Goal: Use online tool/utility

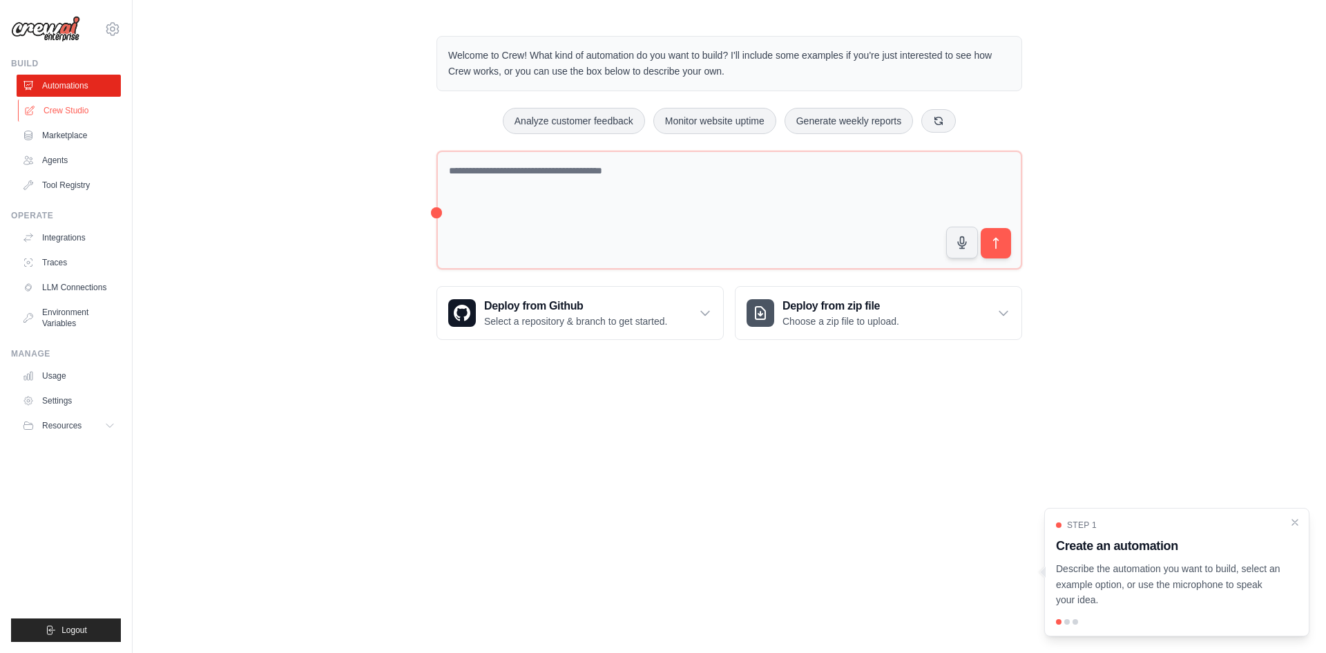
click at [77, 103] on link "Crew Studio" at bounding box center [70, 110] width 104 height 22
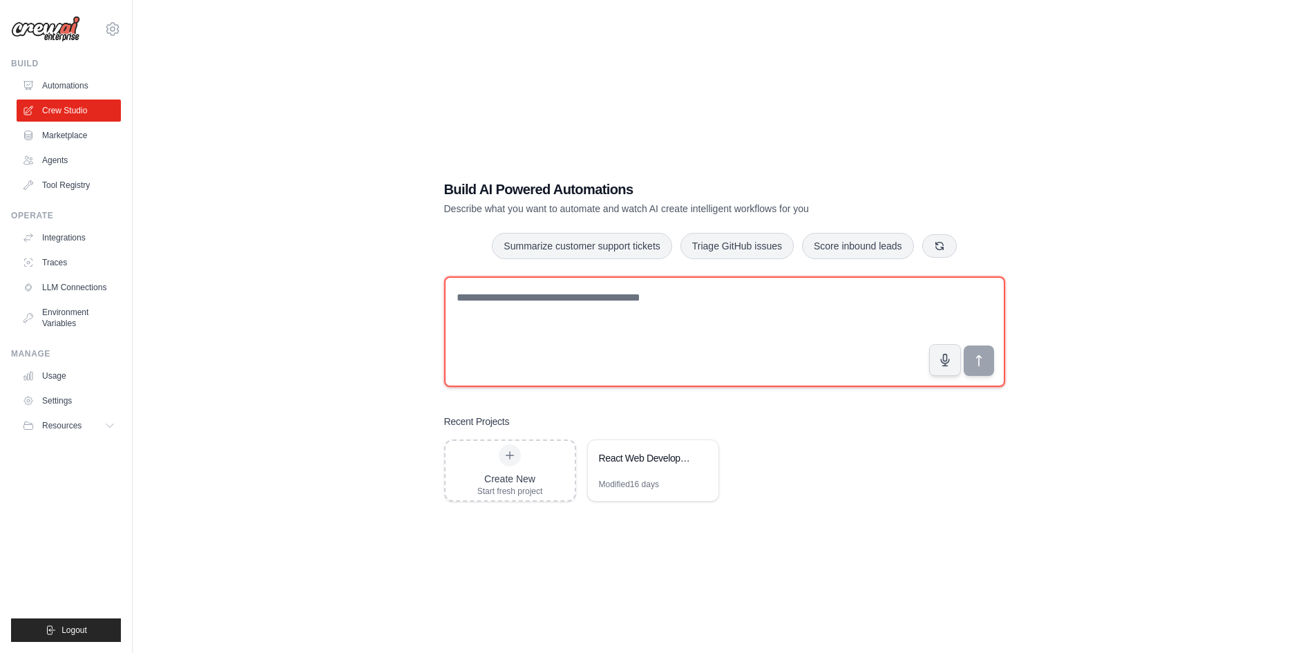
click at [586, 317] on textarea at bounding box center [724, 331] width 561 height 111
paste textarea "**********"
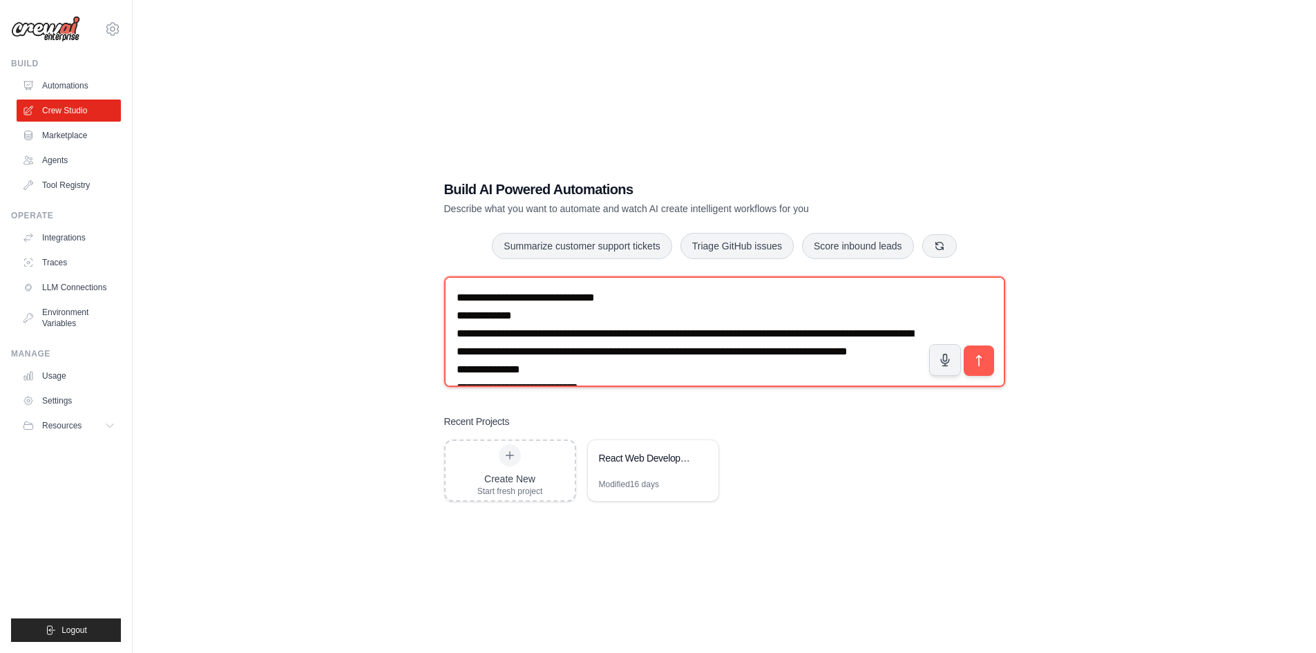
scroll to position [3959, 0]
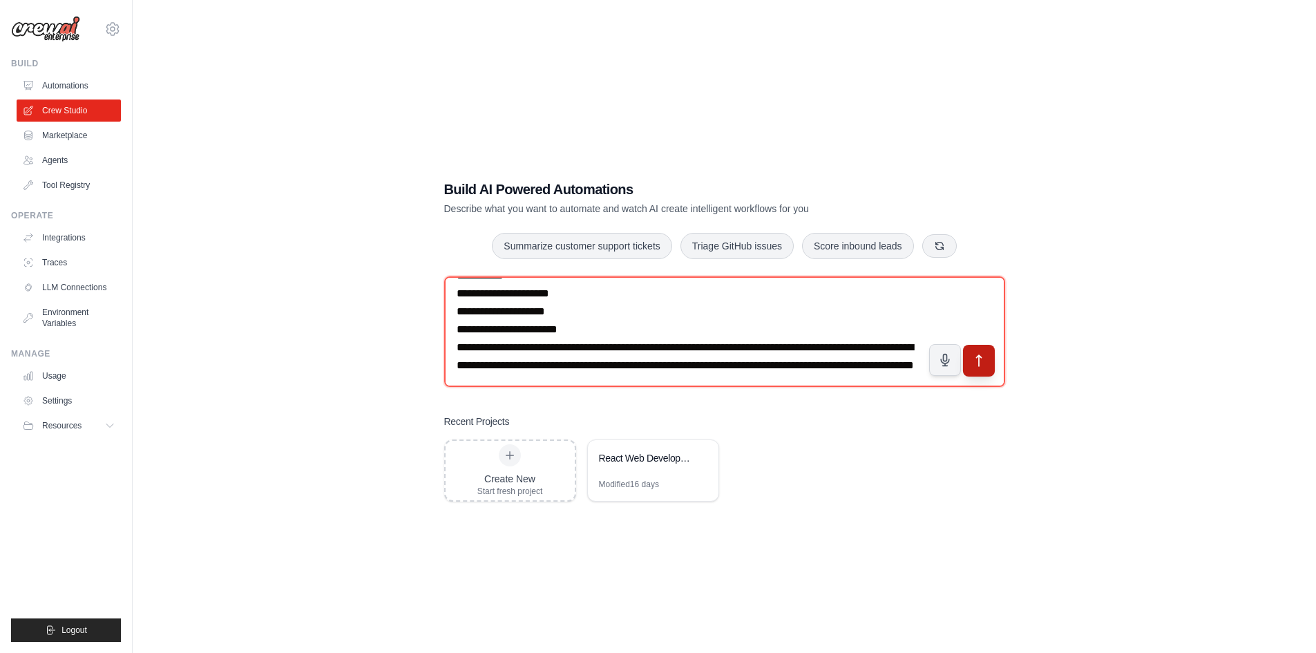
type textarea "**********"
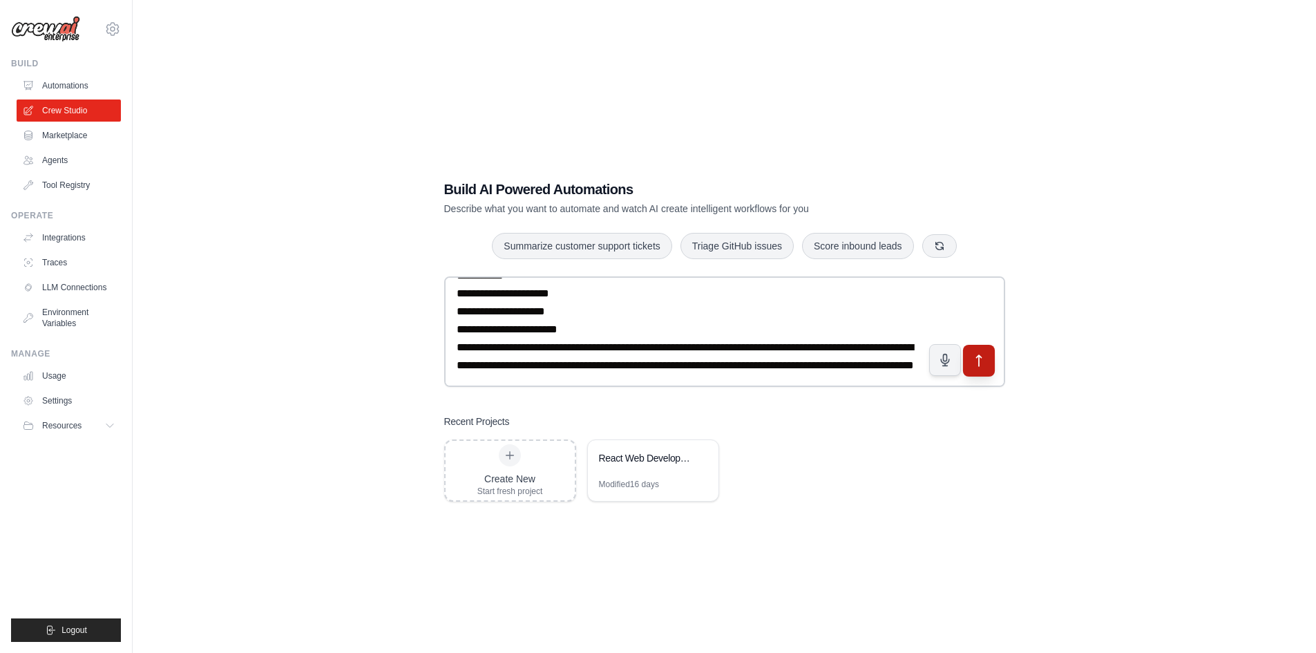
click at [977, 363] on icon "submit" at bounding box center [978, 360] width 15 height 15
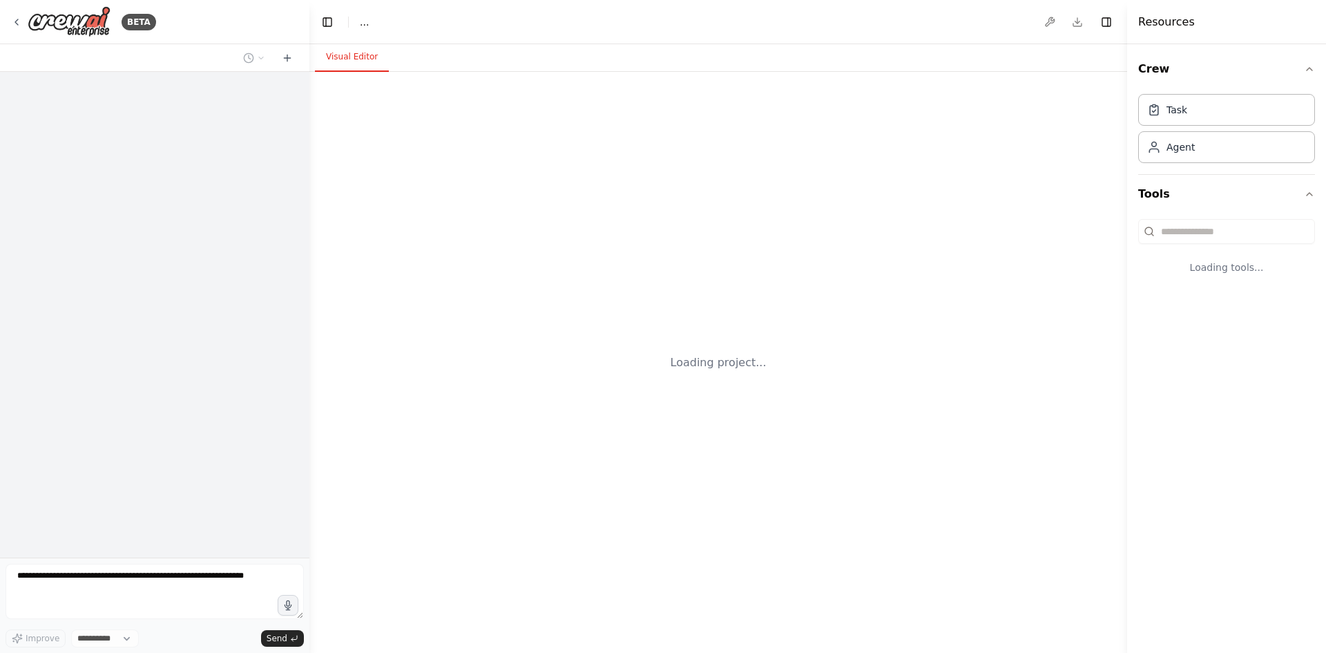
select select "****"
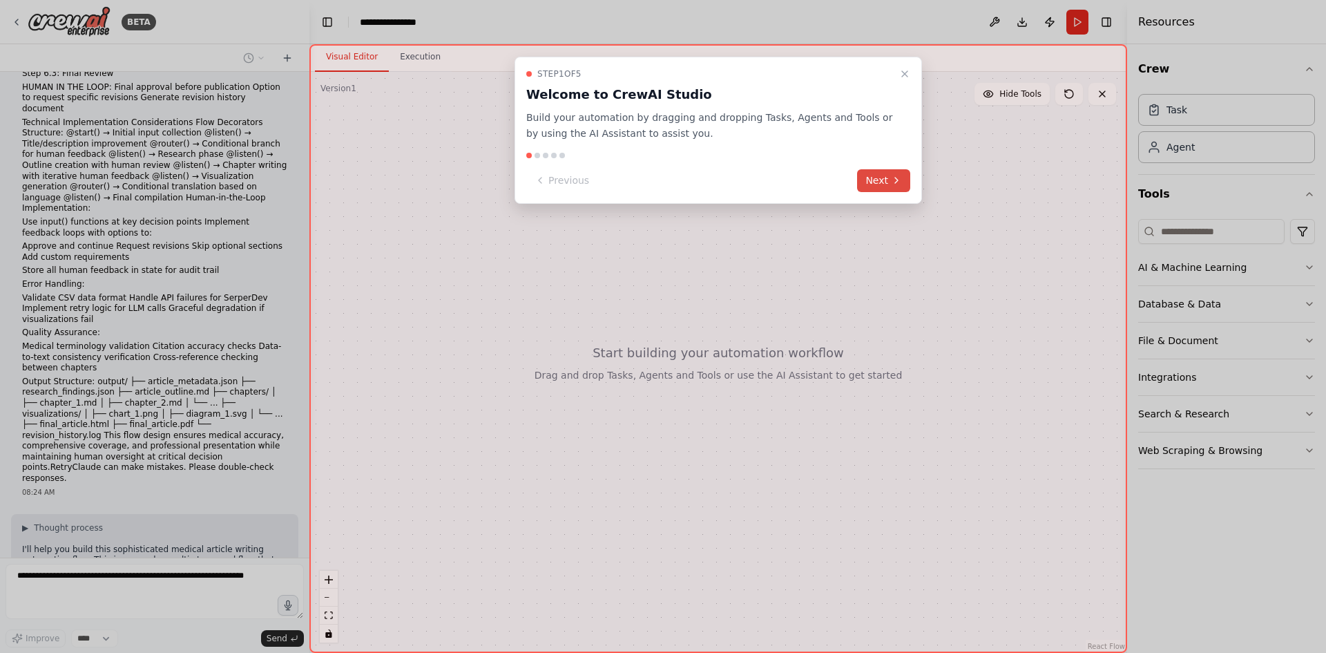
scroll to position [1041, 0]
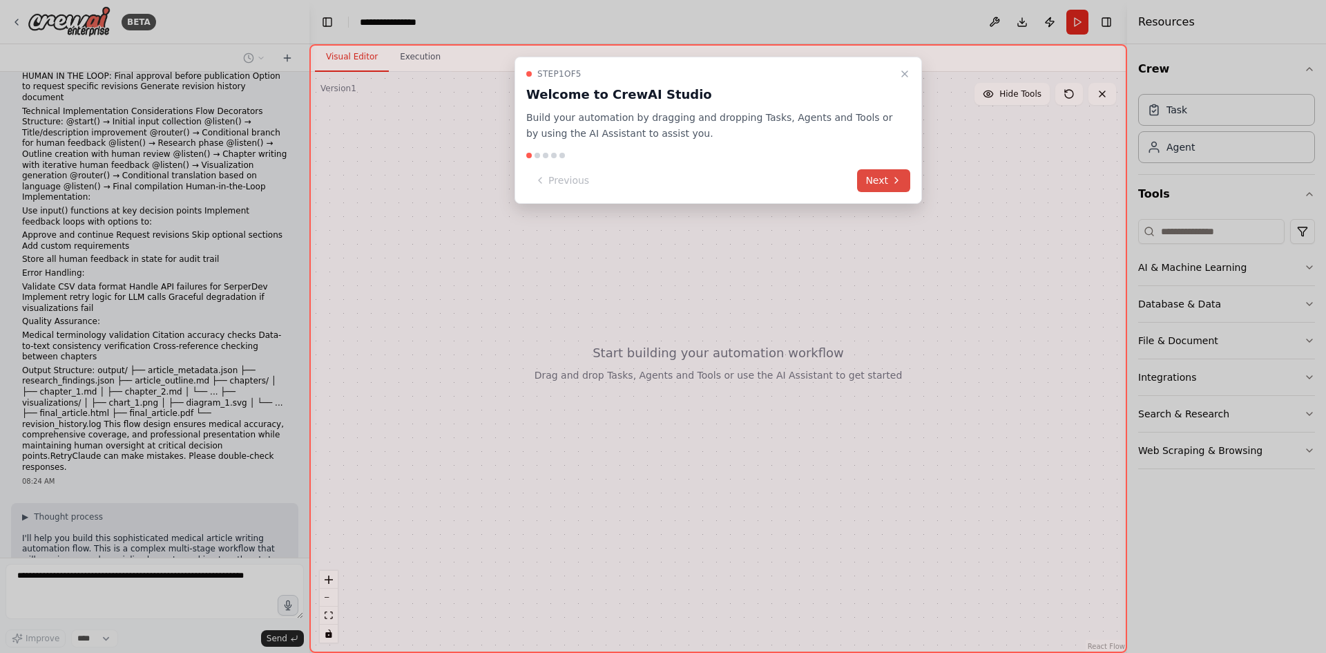
click at [886, 182] on button "Next" at bounding box center [883, 180] width 53 height 23
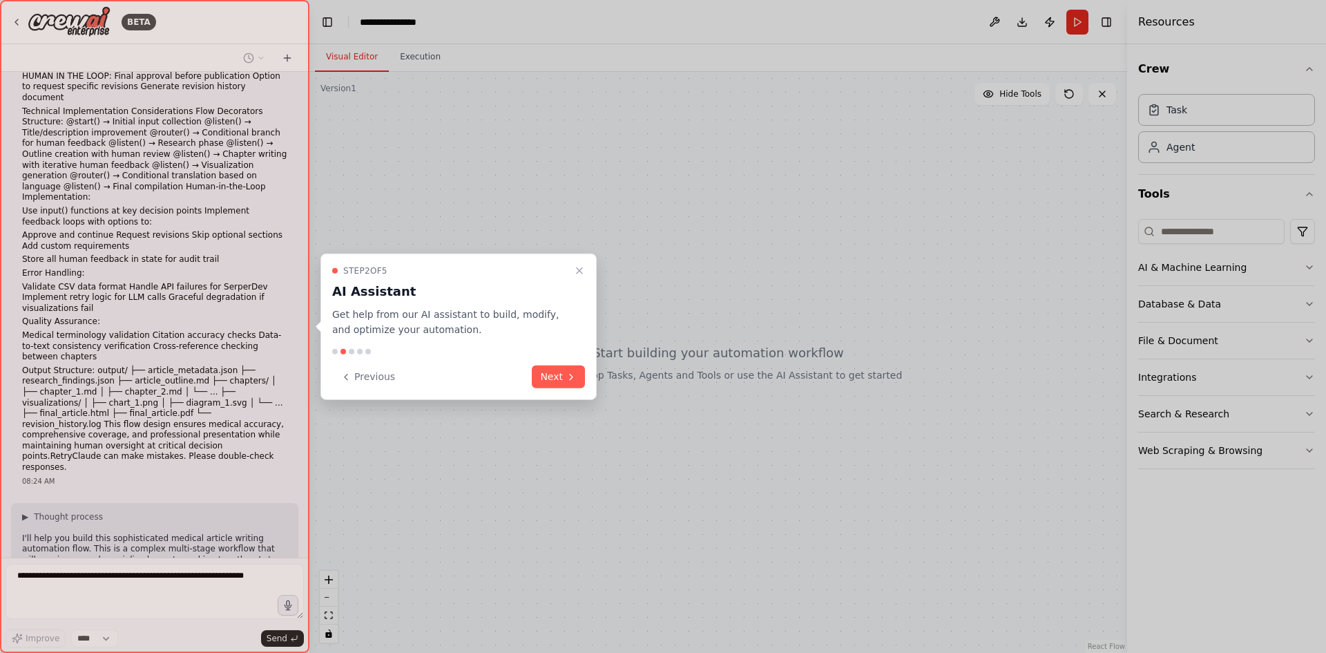
scroll to position [1075, 0]
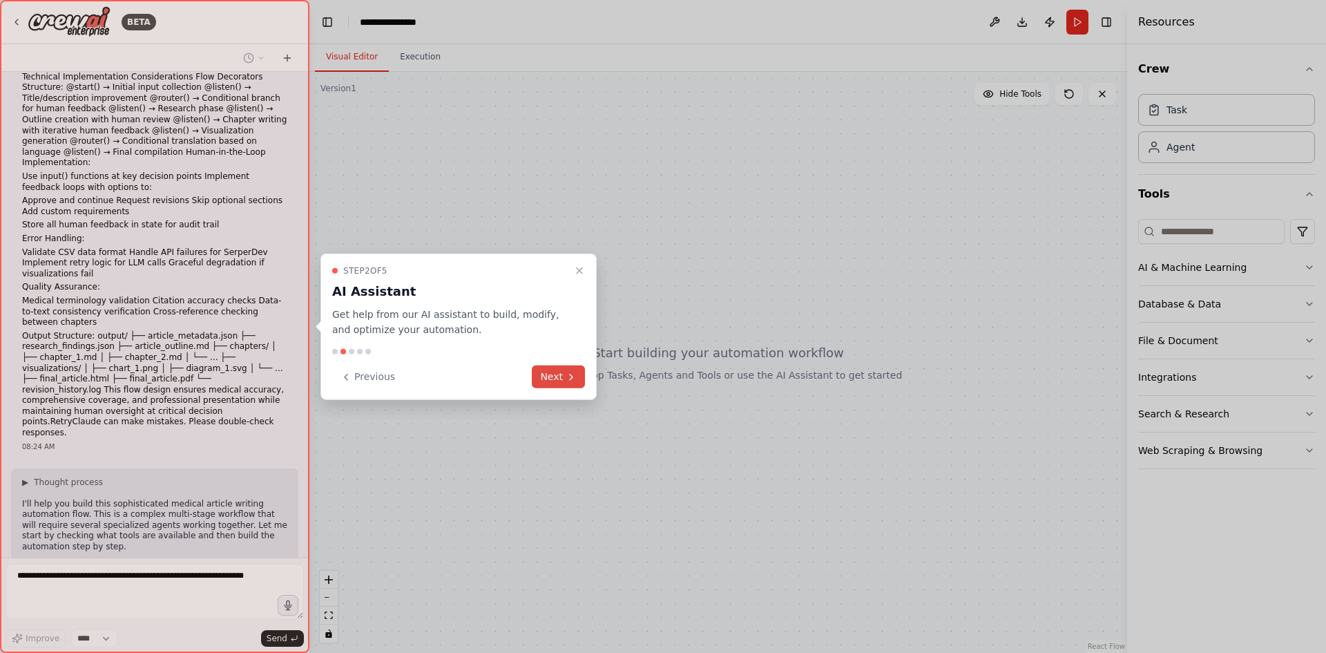
click at [559, 376] on button "Next" at bounding box center [558, 376] width 53 height 23
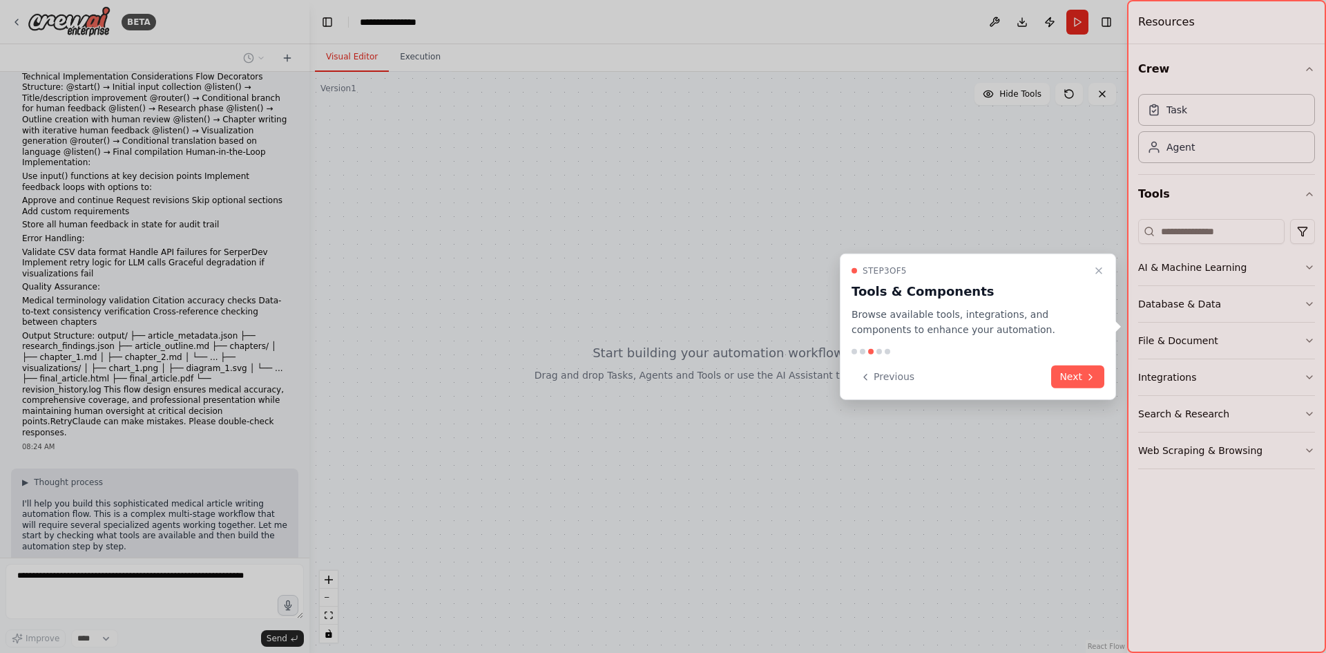
scroll to position [1110, 0]
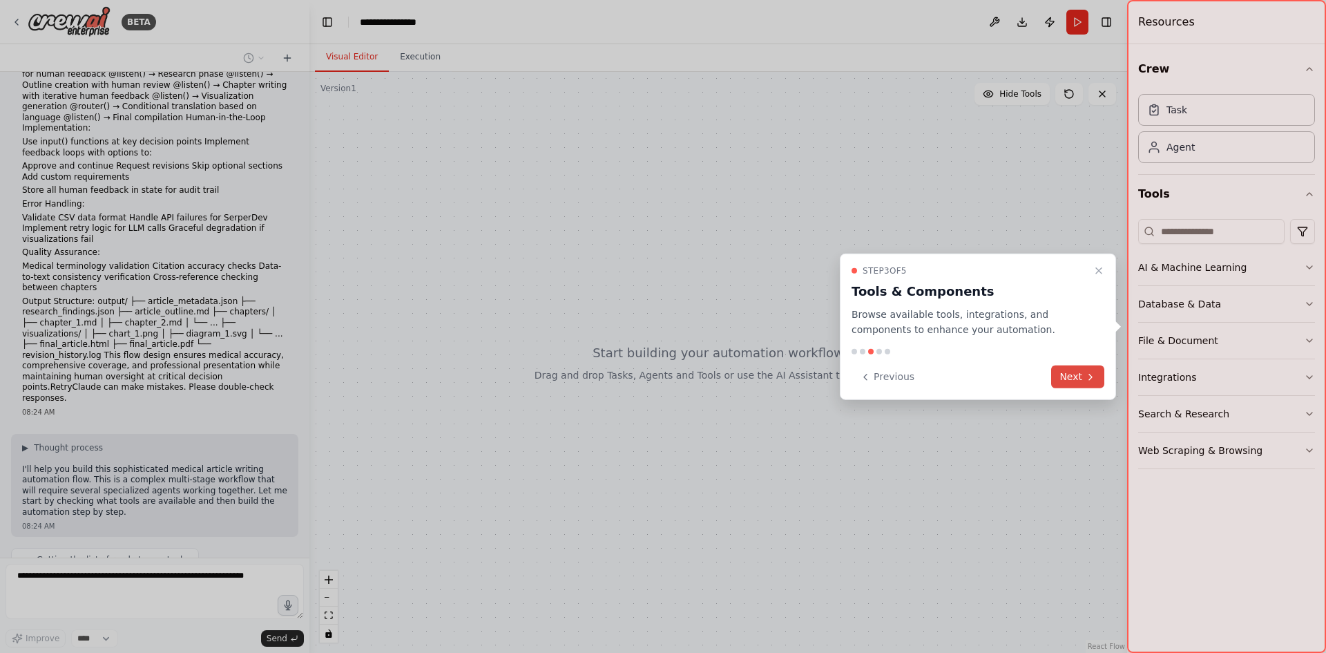
click at [1086, 374] on icon at bounding box center [1090, 376] width 11 height 11
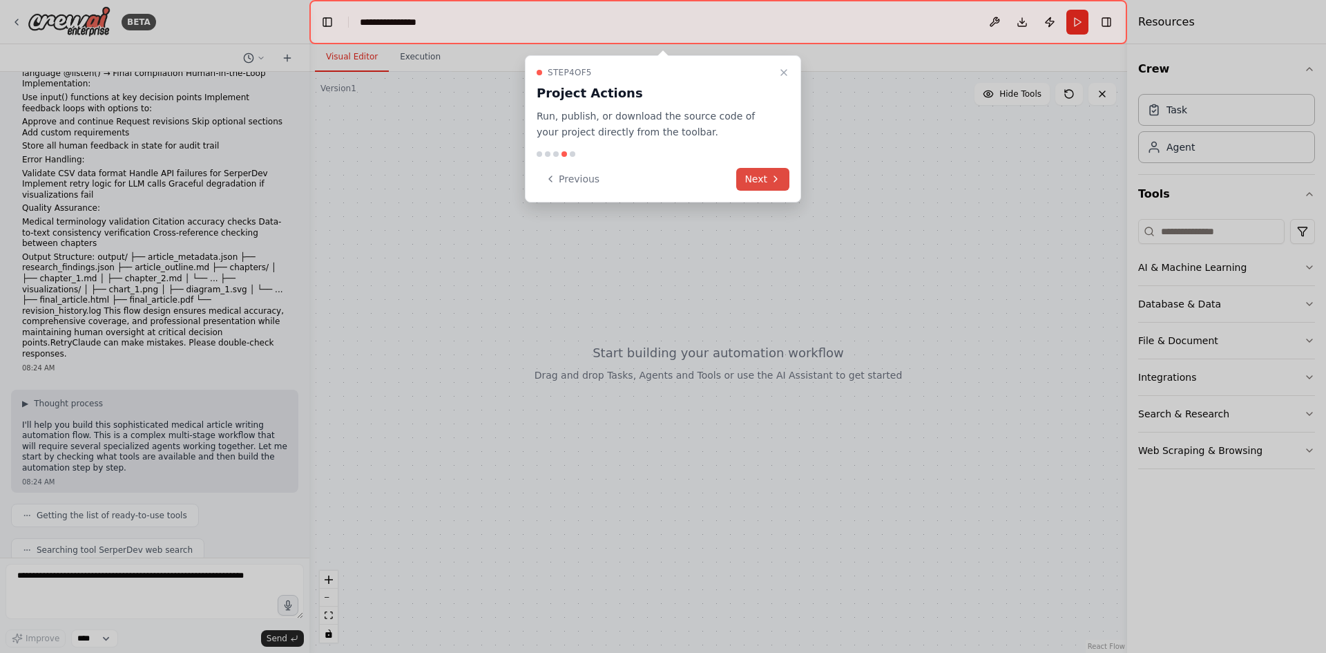
scroll to position [1225, 0]
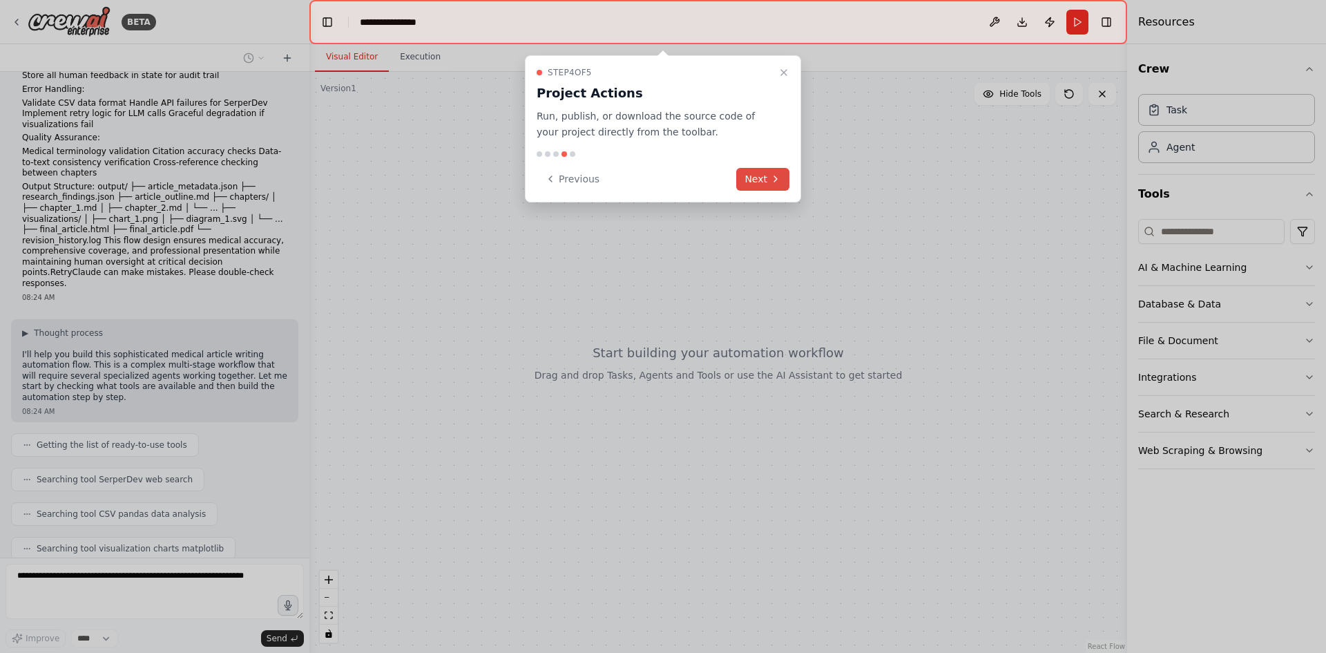
click at [769, 175] on button "Next" at bounding box center [762, 179] width 53 height 23
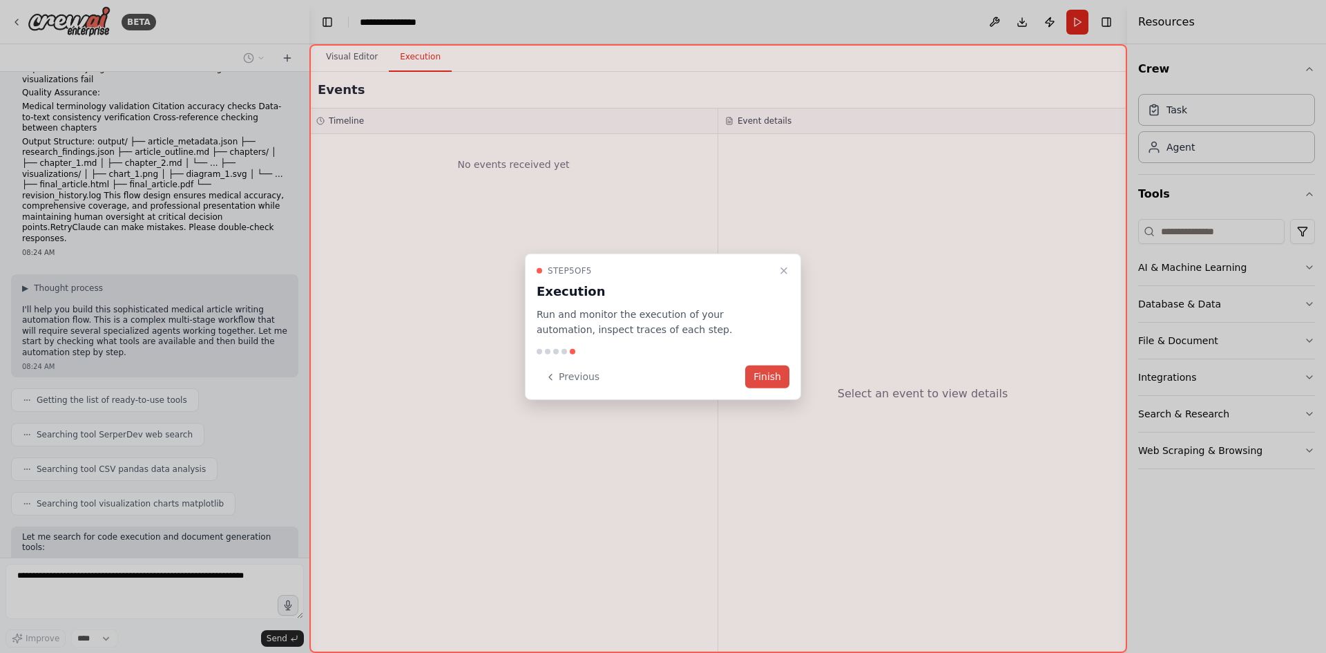
scroll to position [1340, 0]
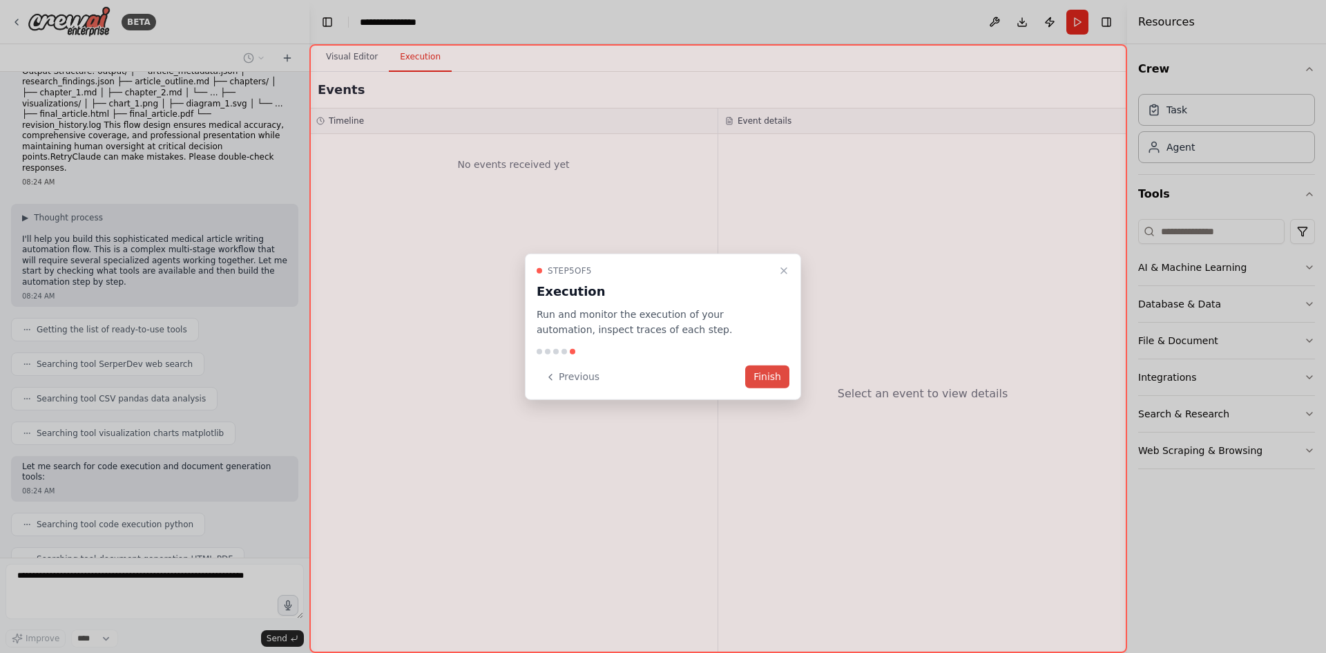
click at [768, 376] on button "Finish" at bounding box center [767, 376] width 44 height 23
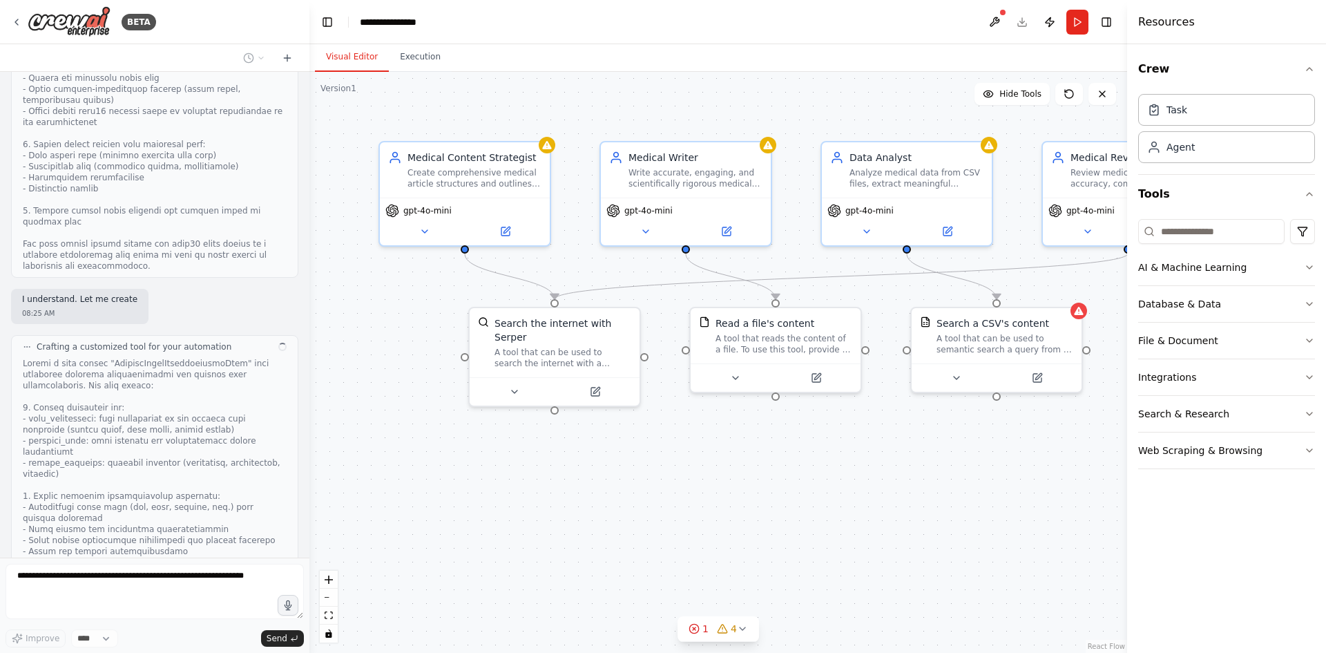
scroll to position [2470, 0]
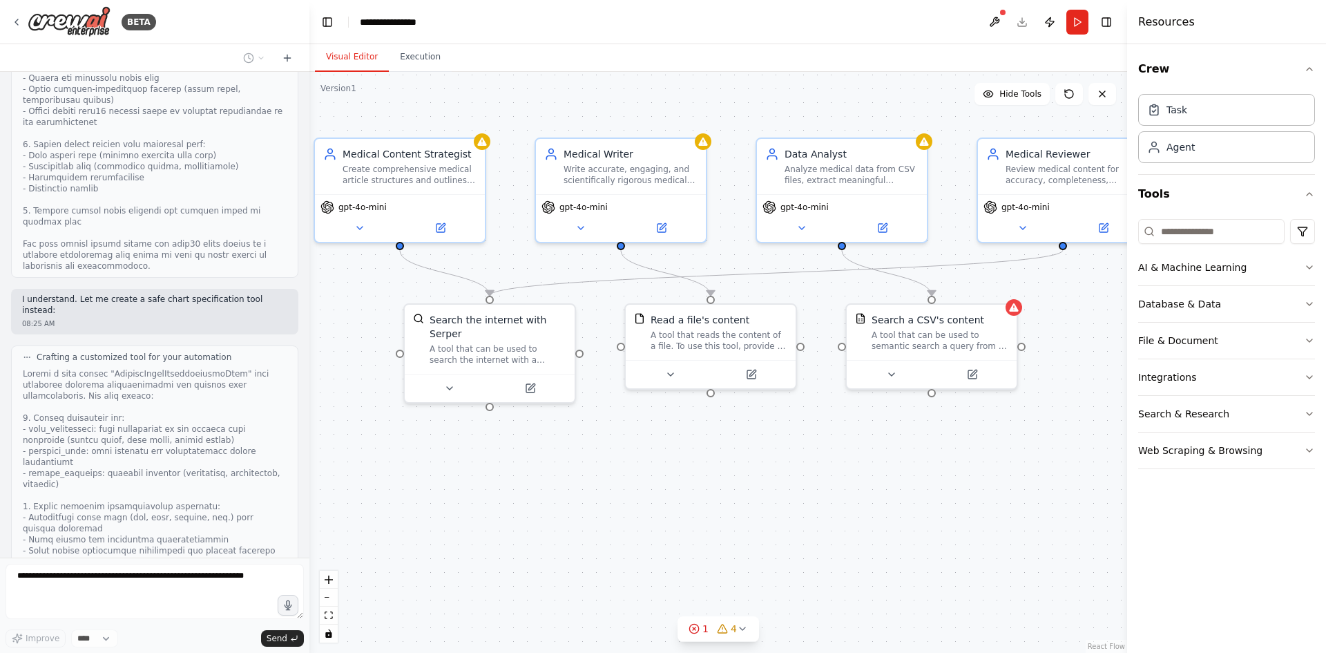
drag, startPoint x: 963, startPoint y: 448, endPoint x: 898, endPoint y: 444, distance: 65.0
click at [898, 444] on div ".deletable-edge-delete-btn { width: 20px; height: 20px; border: 0px solid #ffff…" at bounding box center [718, 362] width 818 height 581
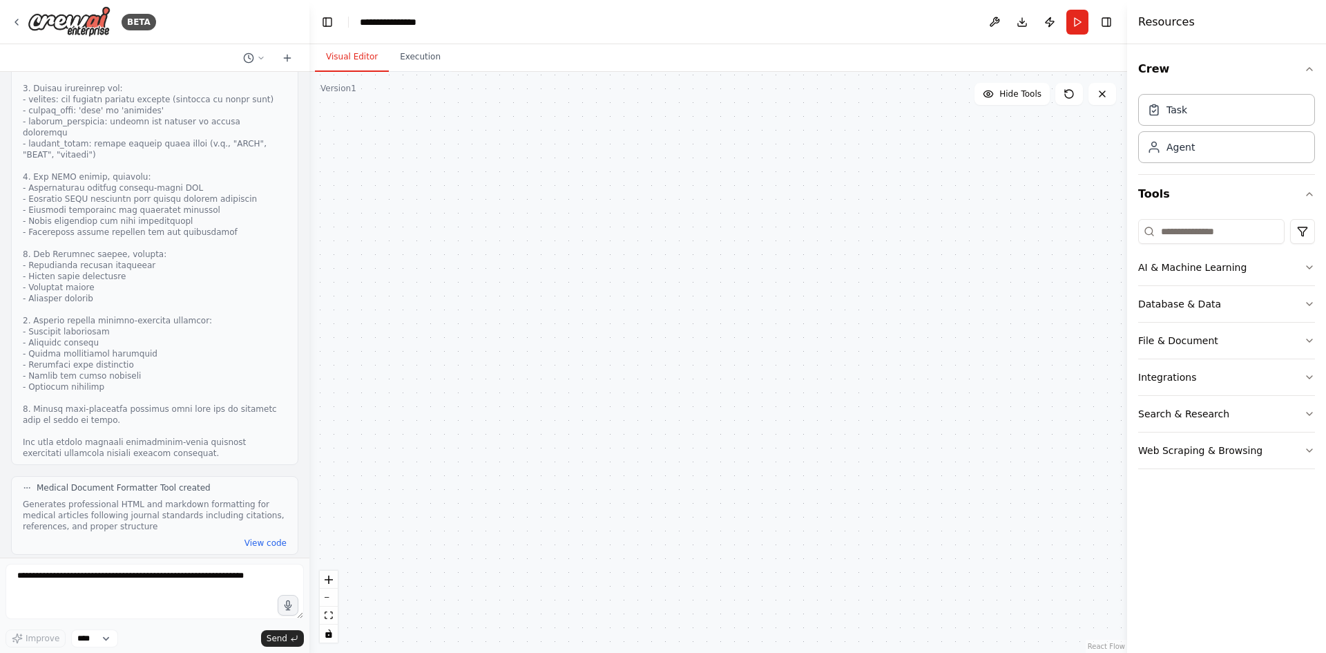
scroll to position [4187, 0]
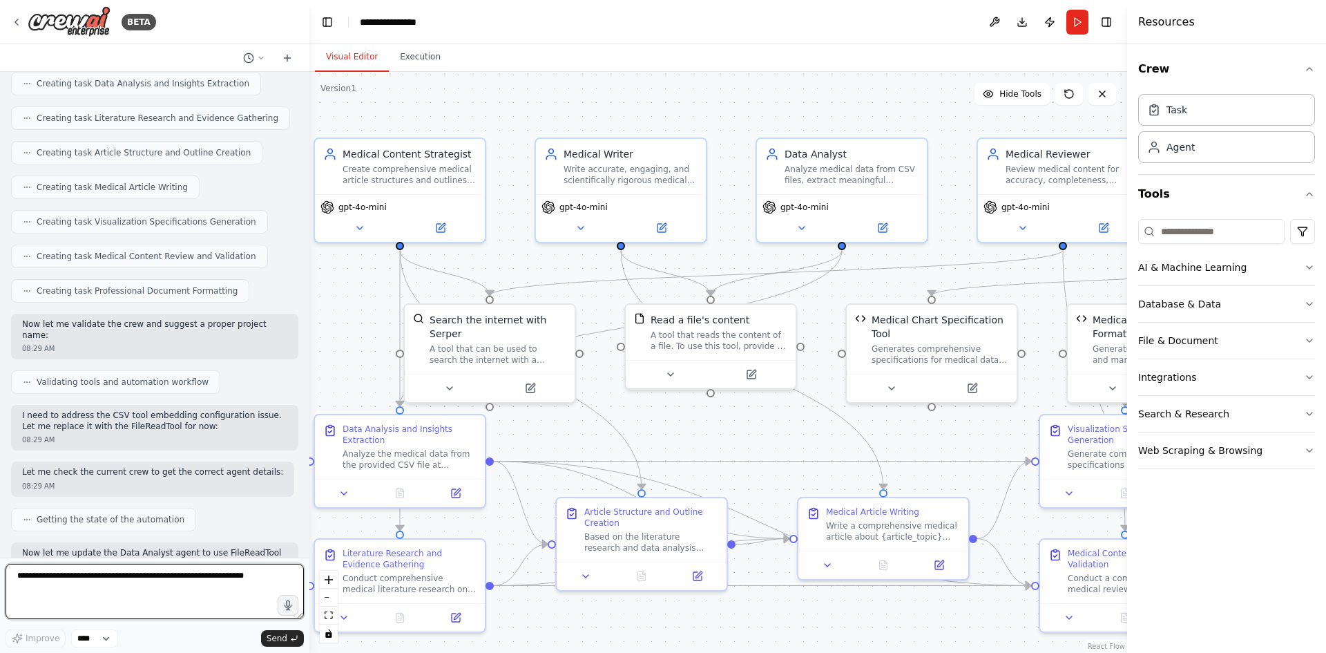
click at [184, 574] on textarea at bounding box center [155, 591] width 298 height 55
type textarea "********"
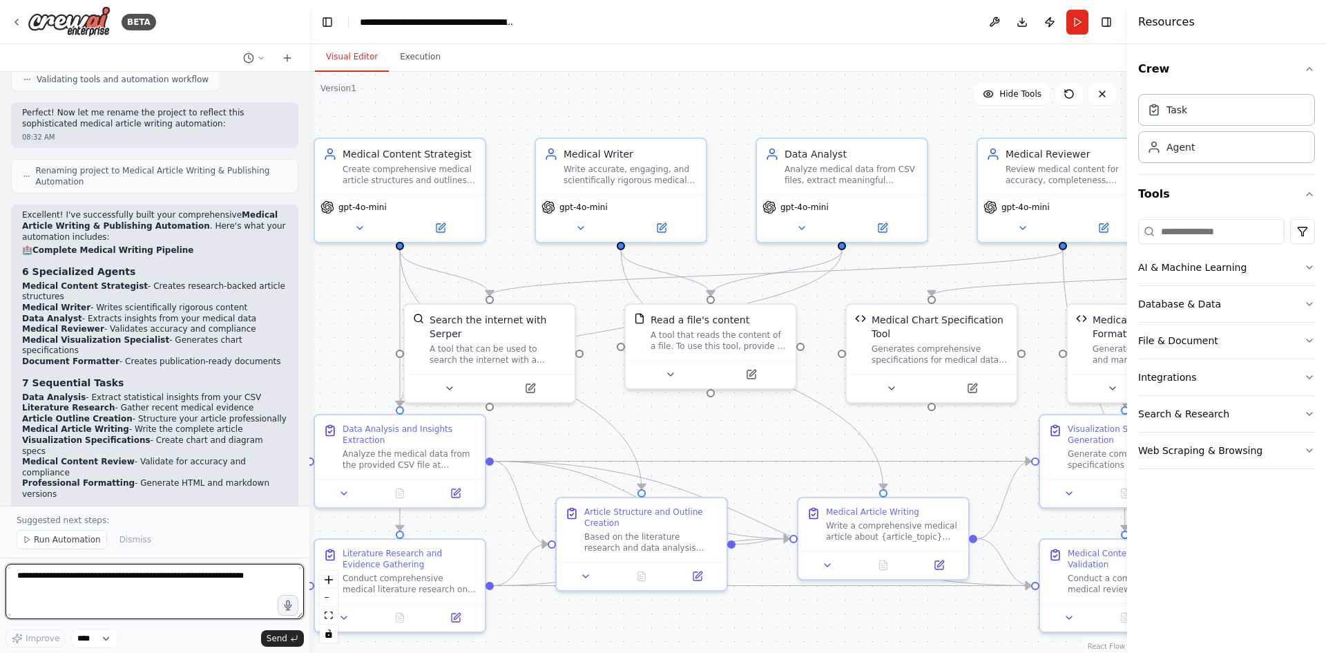
scroll to position [5038, 0]
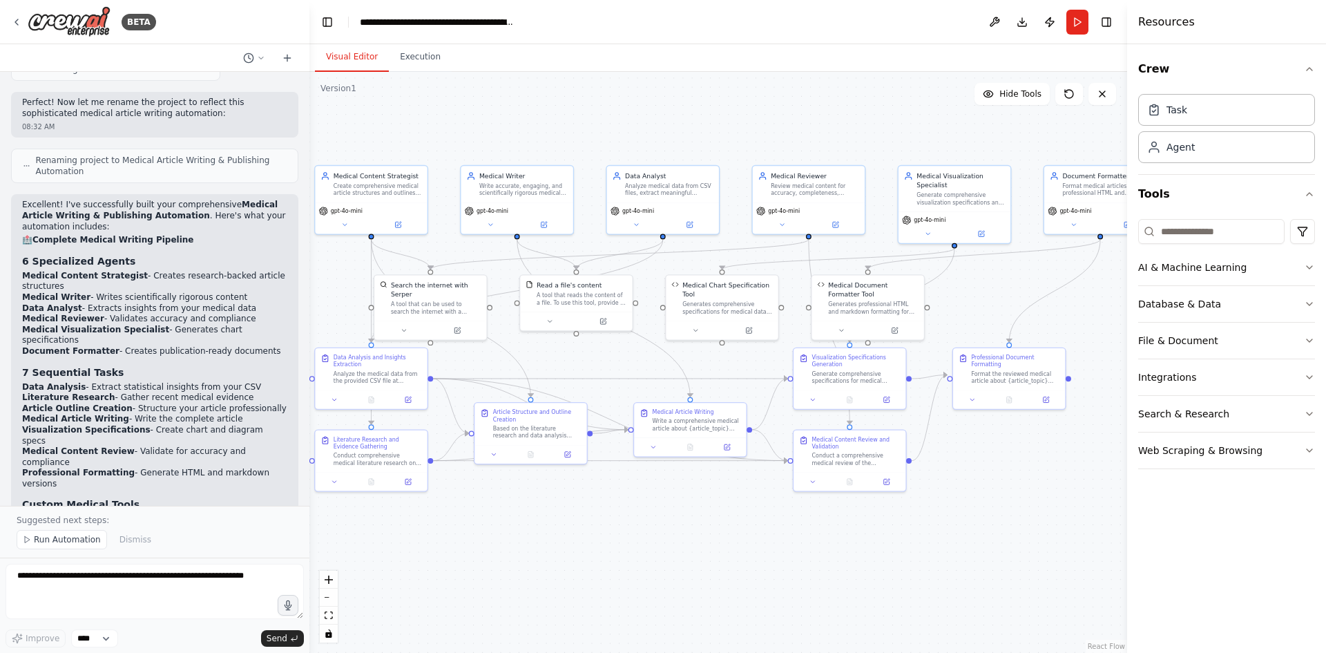
drag, startPoint x: 820, startPoint y: 267, endPoint x: 631, endPoint y: 260, distance: 190.1
click at [631, 260] on div ".deletable-edge-delete-btn { width: 20px; height: 20px; border: 0px solid #ffff…" at bounding box center [718, 362] width 818 height 581
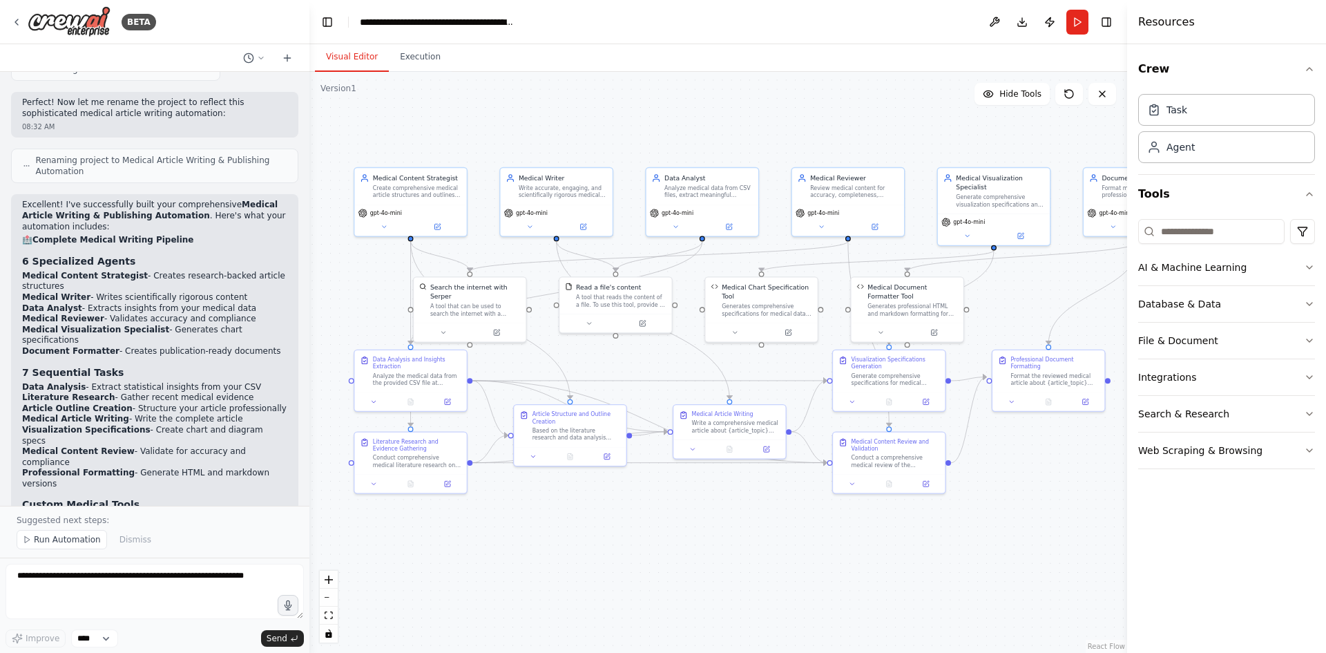
drag, startPoint x: 870, startPoint y: 564, endPoint x: 910, endPoint y: 566, distance: 39.4
click at [910, 566] on div ".deletable-edge-delete-btn { width: 20px; height: 20px; border: 0px solid #ffff…" at bounding box center [718, 362] width 818 height 581
click at [423, 363] on div "Data Analysis and Insights Extraction" at bounding box center [417, 361] width 88 height 15
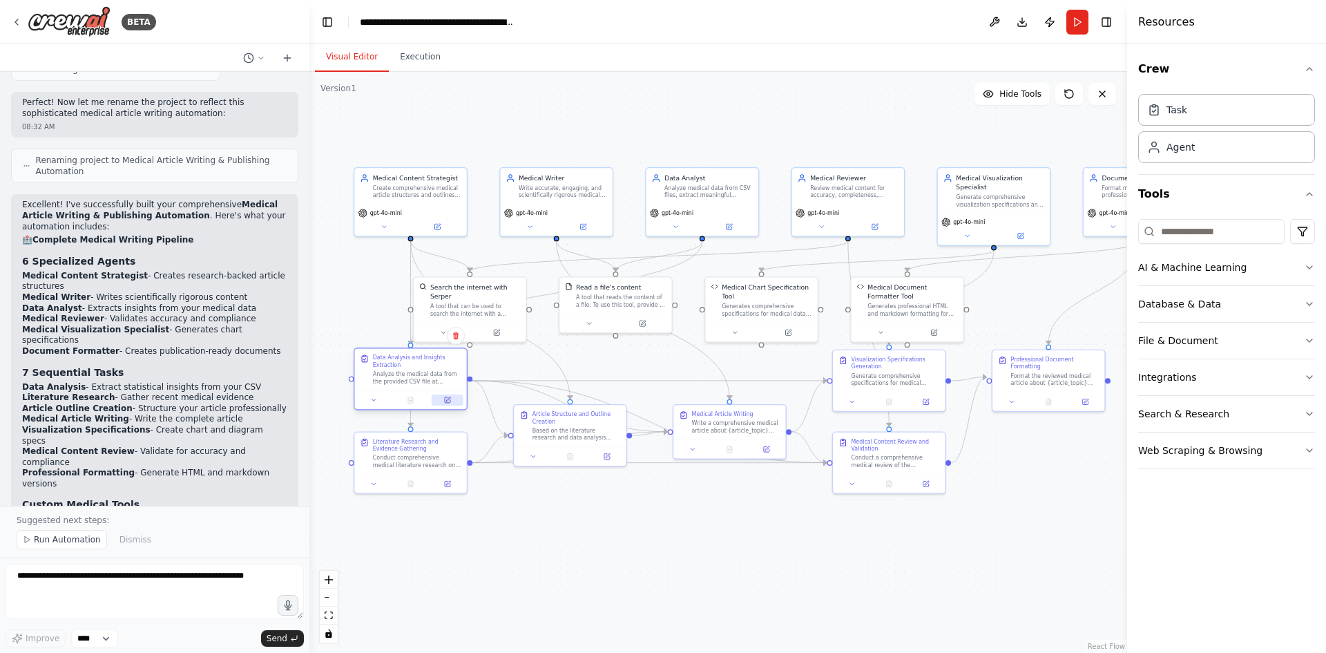
click at [449, 401] on icon at bounding box center [448, 400] width 6 height 6
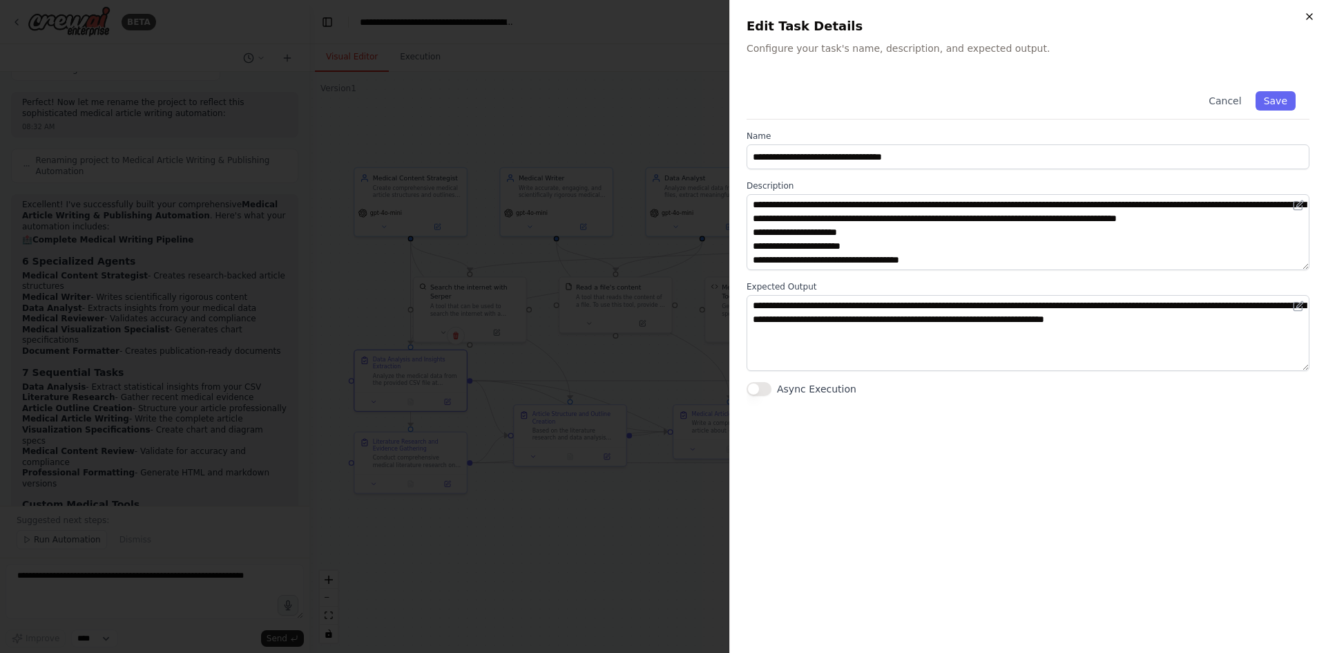
click at [1308, 19] on icon "button" at bounding box center [1309, 16] width 11 height 11
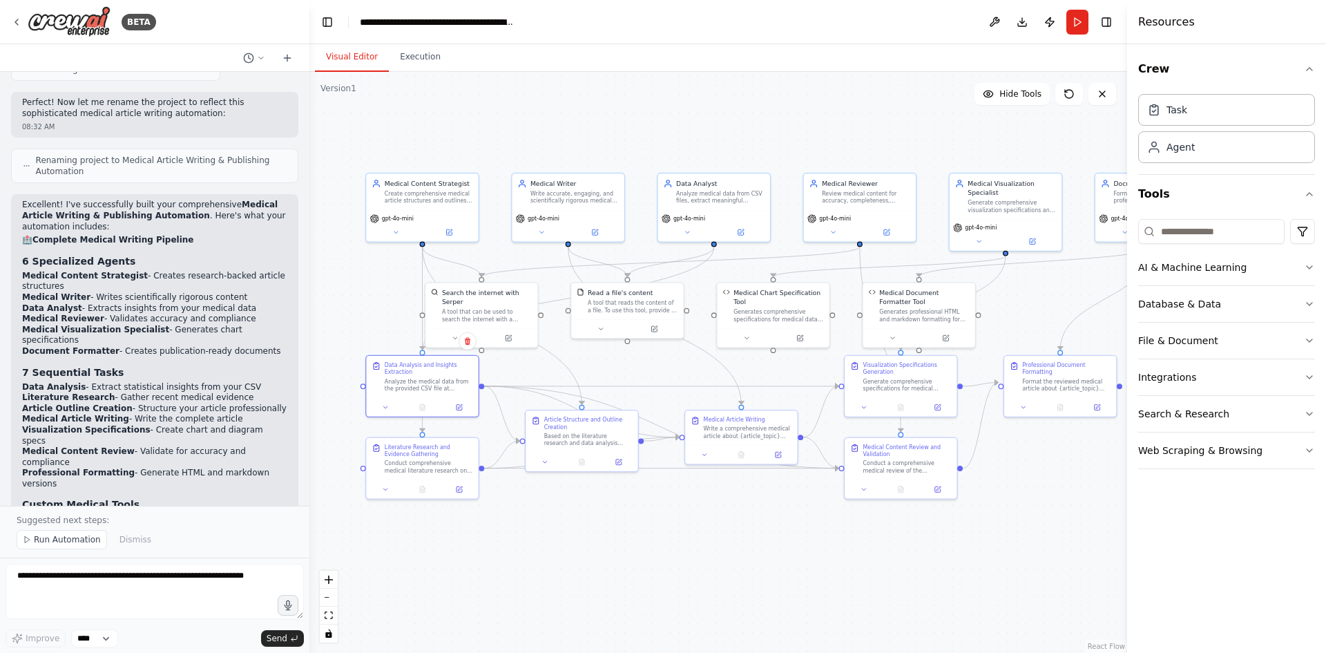
drag, startPoint x: 905, startPoint y: 543, endPoint x: 916, endPoint y: 548, distance: 13.0
click at [916, 548] on div ".deletable-edge-delete-btn { width: 20px; height: 20px; border: 0px solid #ffff…" at bounding box center [718, 362] width 818 height 581
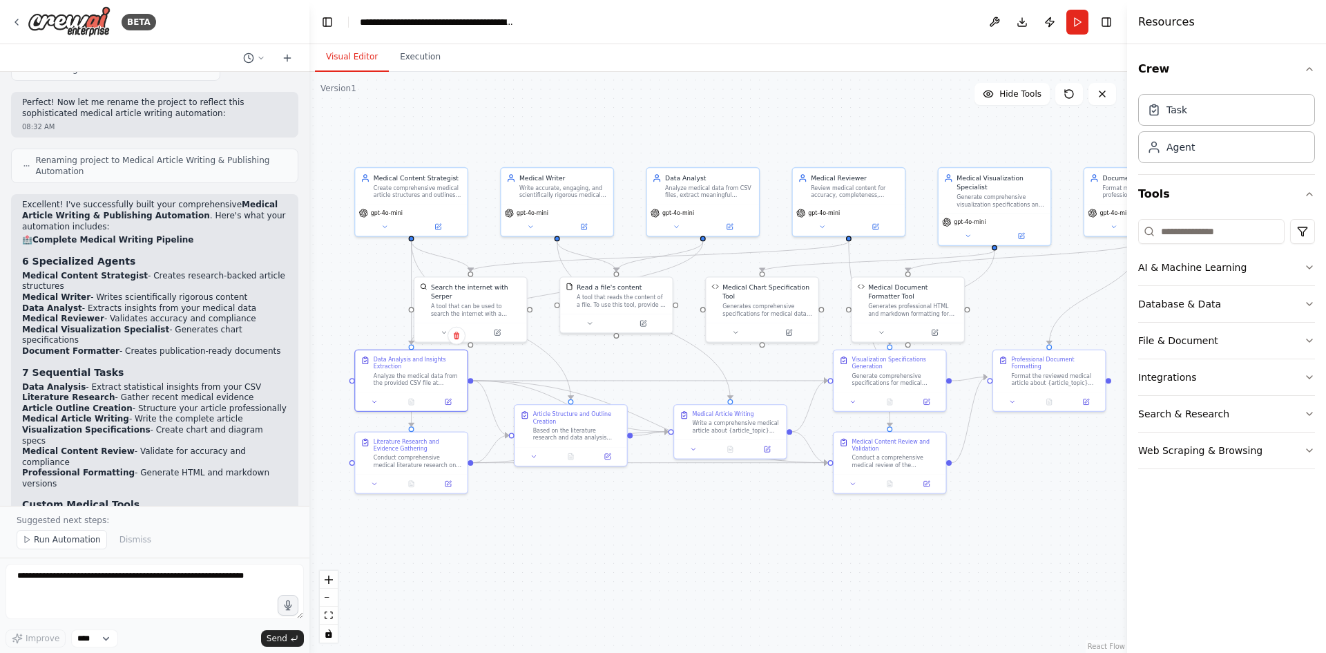
drag, startPoint x: 916, startPoint y: 548, endPoint x: 905, endPoint y: 543, distance: 12.4
click at [905, 543] on div ".deletable-edge-delete-btn { width: 20px; height: 20px; border: 0px solid #ffff…" at bounding box center [718, 362] width 818 height 581
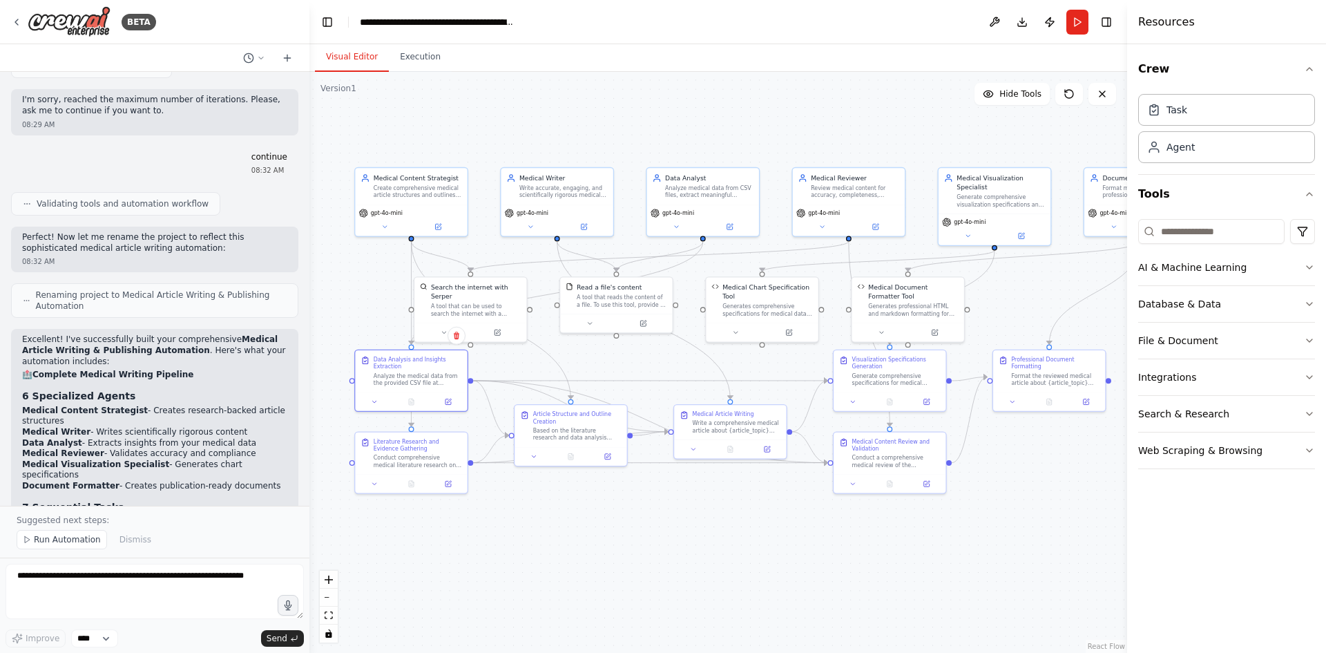
scroll to position [4900, 0]
